Goal: Task Accomplishment & Management: Manage account settings

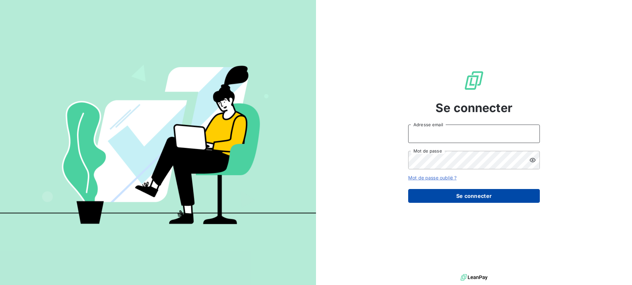
type input "[EMAIL_ADDRESS][DOMAIN_NAME]"
click at [477, 201] on button "Se connecter" at bounding box center [474, 196] width 132 height 14
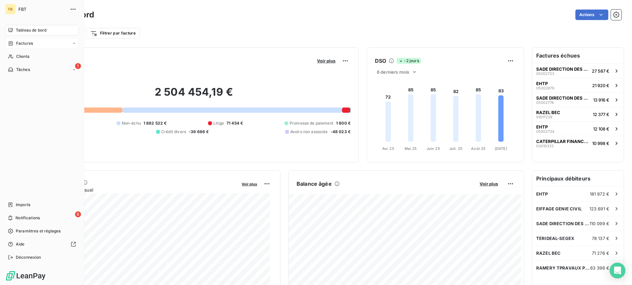
click at [38, 44] on div "Factures" at bounding box center [41, 43] width 73 height 11
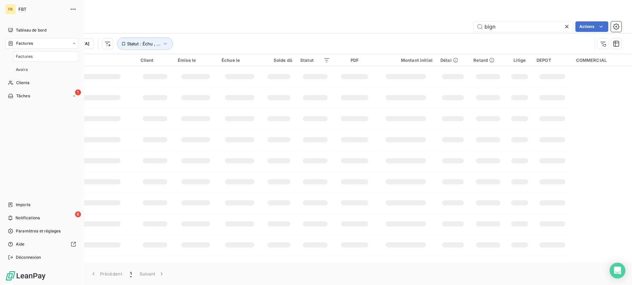
click at [22, 57] on span "Factures" at bounding box center [24, 57] width 17 height 6
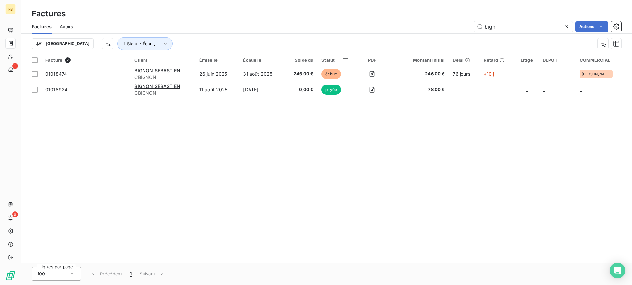
click at [564, 30] on div at bounding box center [567, 26] width 9 height 11
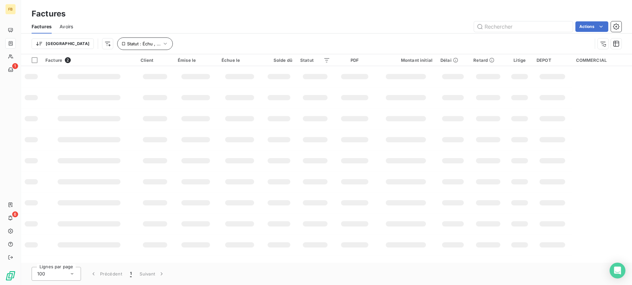
click at [127, 44] on span "Statut : Échu , ..." at bounding box center [144, 43] width 34 height 5
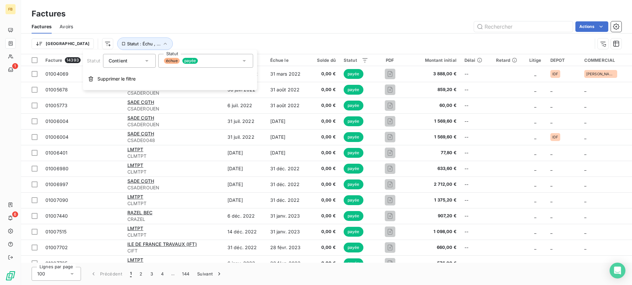
click at [206, 59] on div "échue payée" at bounding box center [205, 61] width 95 height 14
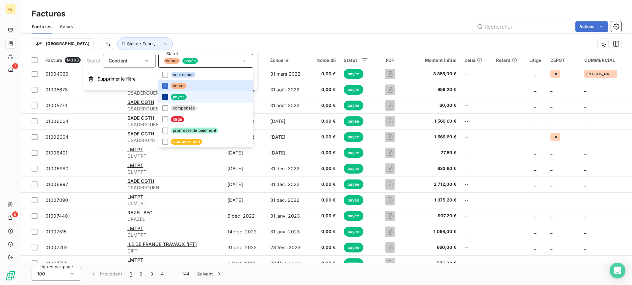
click at [165, 97] on icon at bounding box center [165, 97] width 4 height 4
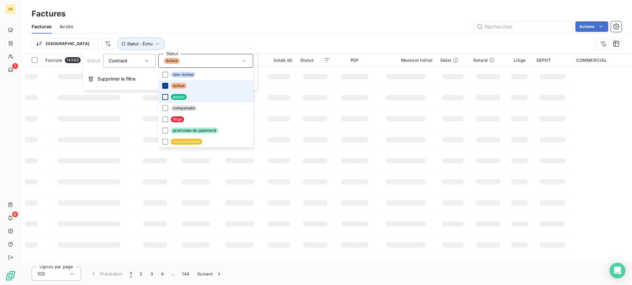
click at [165, 86] on icon at bounding box center [165, 85] width 2 height 1
click at [289, 32] on div "Actions" at bounding box center [351, 26] width 540 height 11
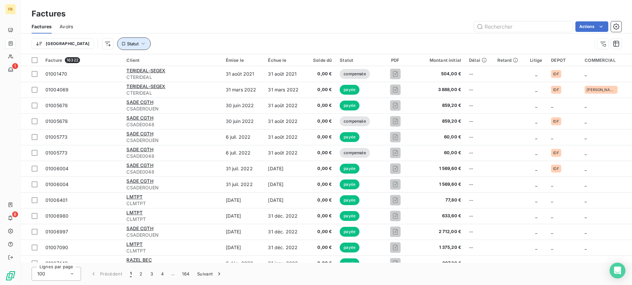
click at [127, 45] on span "Statut" at bounding box center [133, 43] width 12 height 5
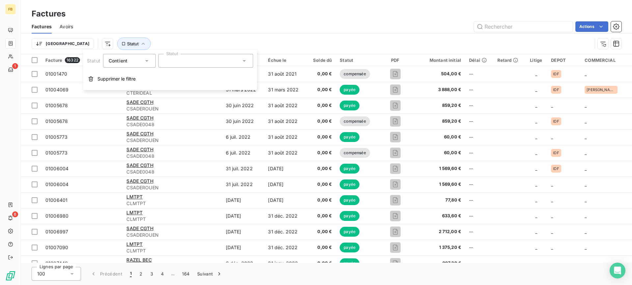
click at [186, 61] on div at bounding box center [205, 61] width 95 height 14
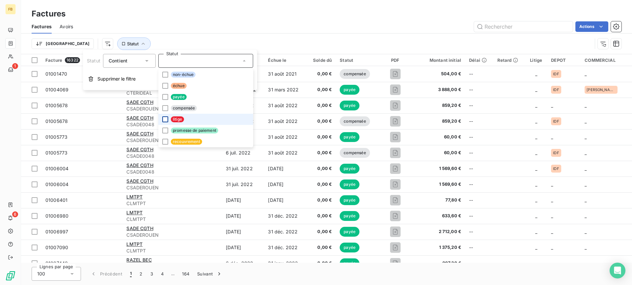
click at [163, 121] on div at bounding box center [165, 119] width 6 height 6
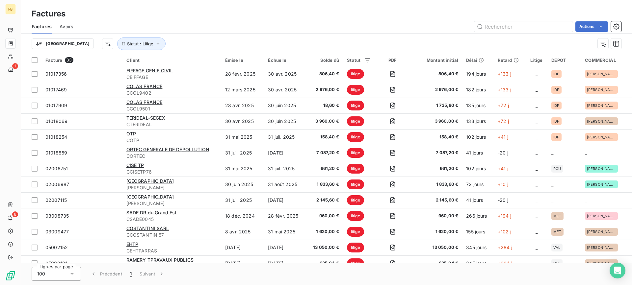
click at [167, 17] on div "Factures" at bounding box center [326, 14] width 611 height 12
click at [77, 46] on html "FB 1 6 Factures Factures Avoirs Actions Trier Statut : Litige Facture 33 Client…" at bounding box center [316, 142] width 632 height 285
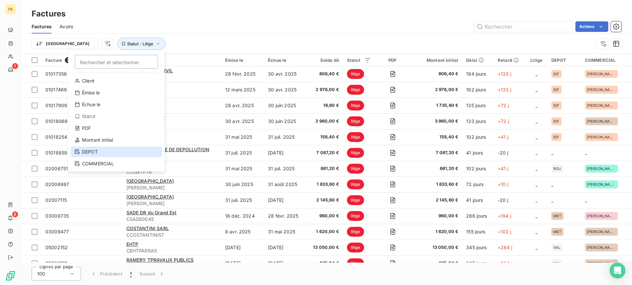
click at [104, 152] on div "DEPOT" at bounding box center [116, 152] width 91 height 11
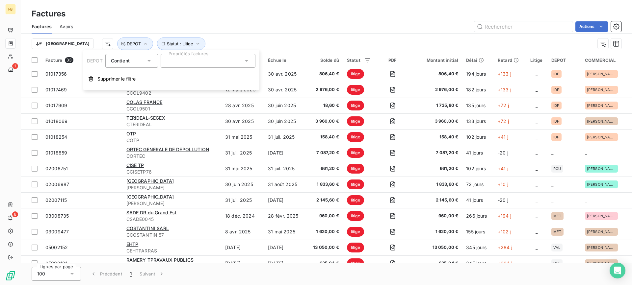
click at [184, 64] on div at bounding box center [208, 61] width 95 height 14
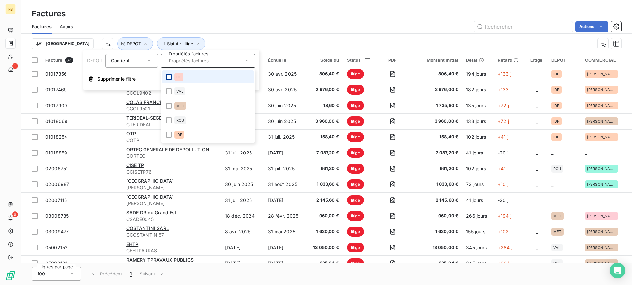
click at [166, 79] on div at bounding box center [169, 77] width 6 height 6
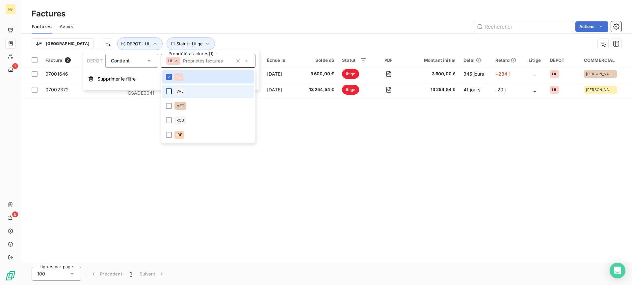
click at [166, 90] on div at bounding box center [169, 92] width 6 height 6
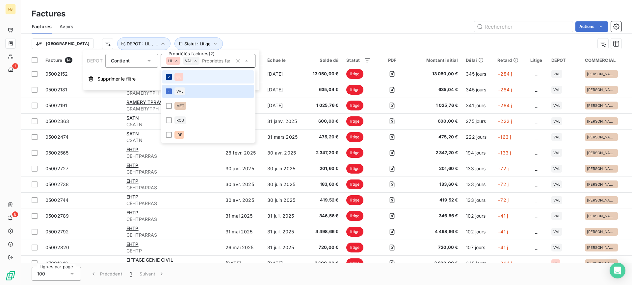
click at [168, 79] on icon at bounding box center [169, 77] width 4 height 4
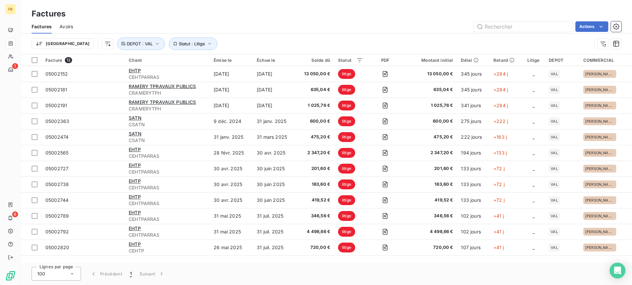
click at [255, 9] on div "Factures" at bounding box center [326, 14] width 611 height 12
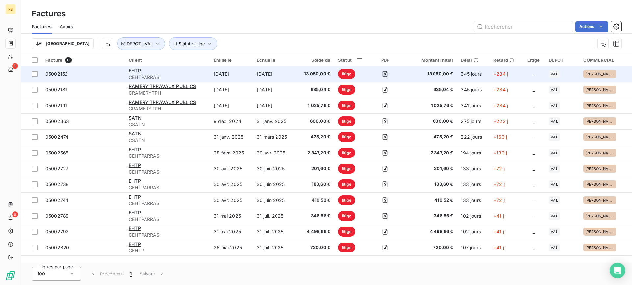
click at [243, 74] on td "[DATE]" at bounding box center [231, 74] width 43 height 16
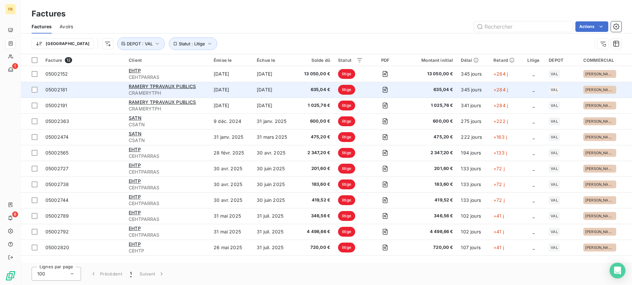
click at [244, 93] on td "[DATE]" at bounding box center [231, 90] width 43 height 16
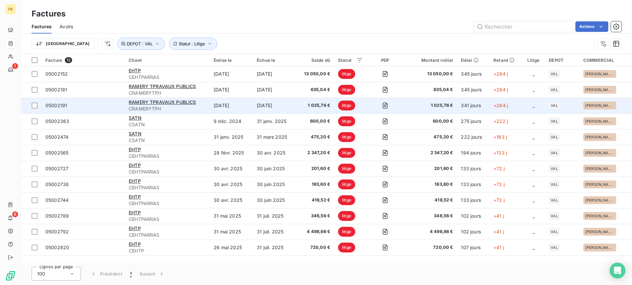
click at [309, 106] on span "1 025,76 €" at bounding box center [315, 105] width 30 height 7
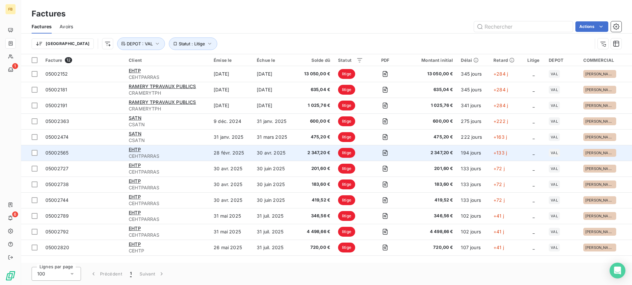
click at [213, 149] on td "28 févr. 2025" at bounding box center [231, 153] width 43 height 16
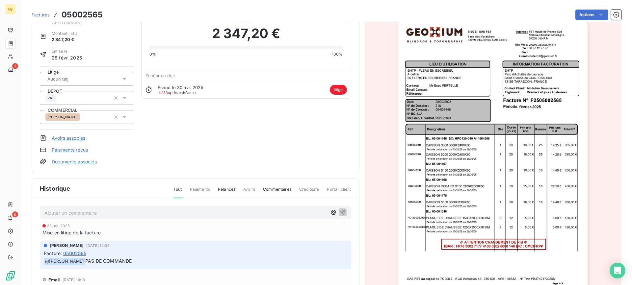
scroll to position [34, 0]
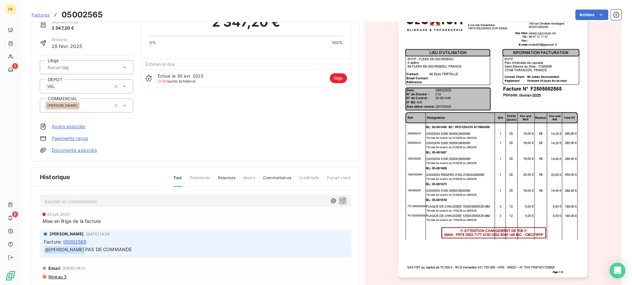
drag, startPoint x: 141, startPoint y: 251, endPoint x: 90, endPoint y: 250, distance: 50.7
click at [90, 250] on p "﻿ @ [PERSON_NAME] PAS DE COMMANDE" at bounding box center [195, 250] width 303 height 8
click at [321, 239] on div "Facture : 05002565" at bounding box center [195, 242] width 303 height 7
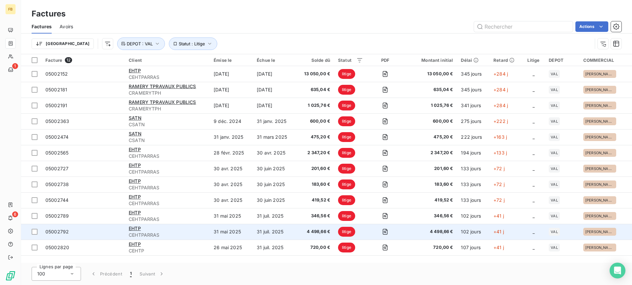
click at [250, 234] on td "31 mai 2025" at bounding box center [231, 232] width 43 height 16
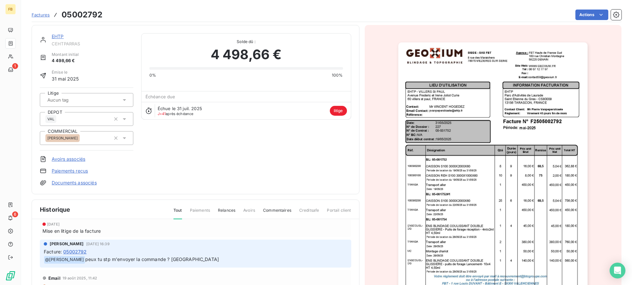
scroll to position [33, 0]
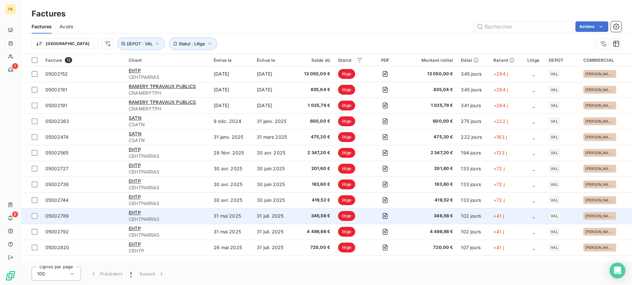
click at [244, 219] on td "31 mai 2025" at bounding box center [231, 216] width 43 height 16
